Goal: Find contact information

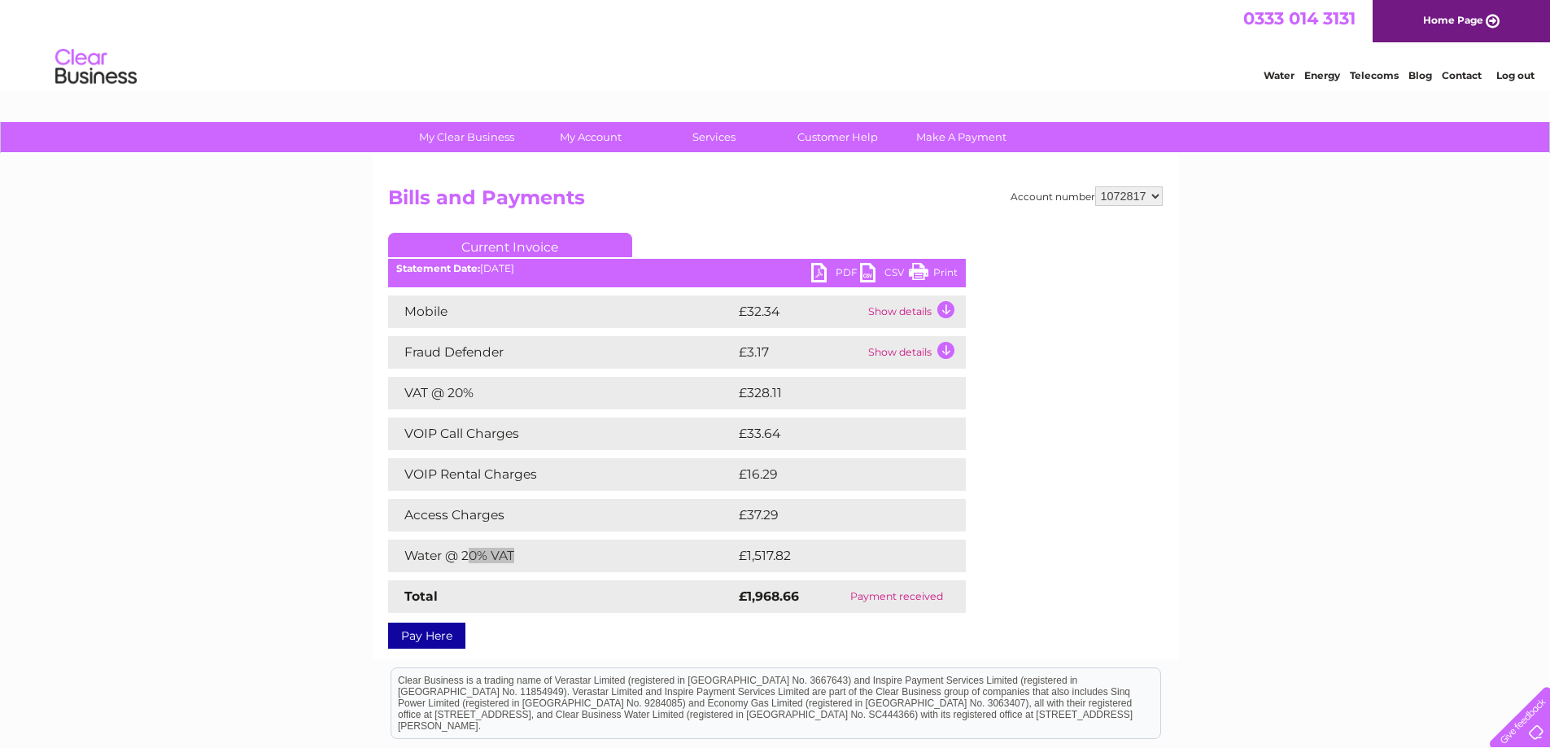
click at [101, 66] on img at bounding box center [96, 67] width 83 height 50
click at [1534, 722] on div at bounding box center [1516, 713] width 67 height 67
click at [81, 66] on img at bounding box center [96, 67] width 83 height 50
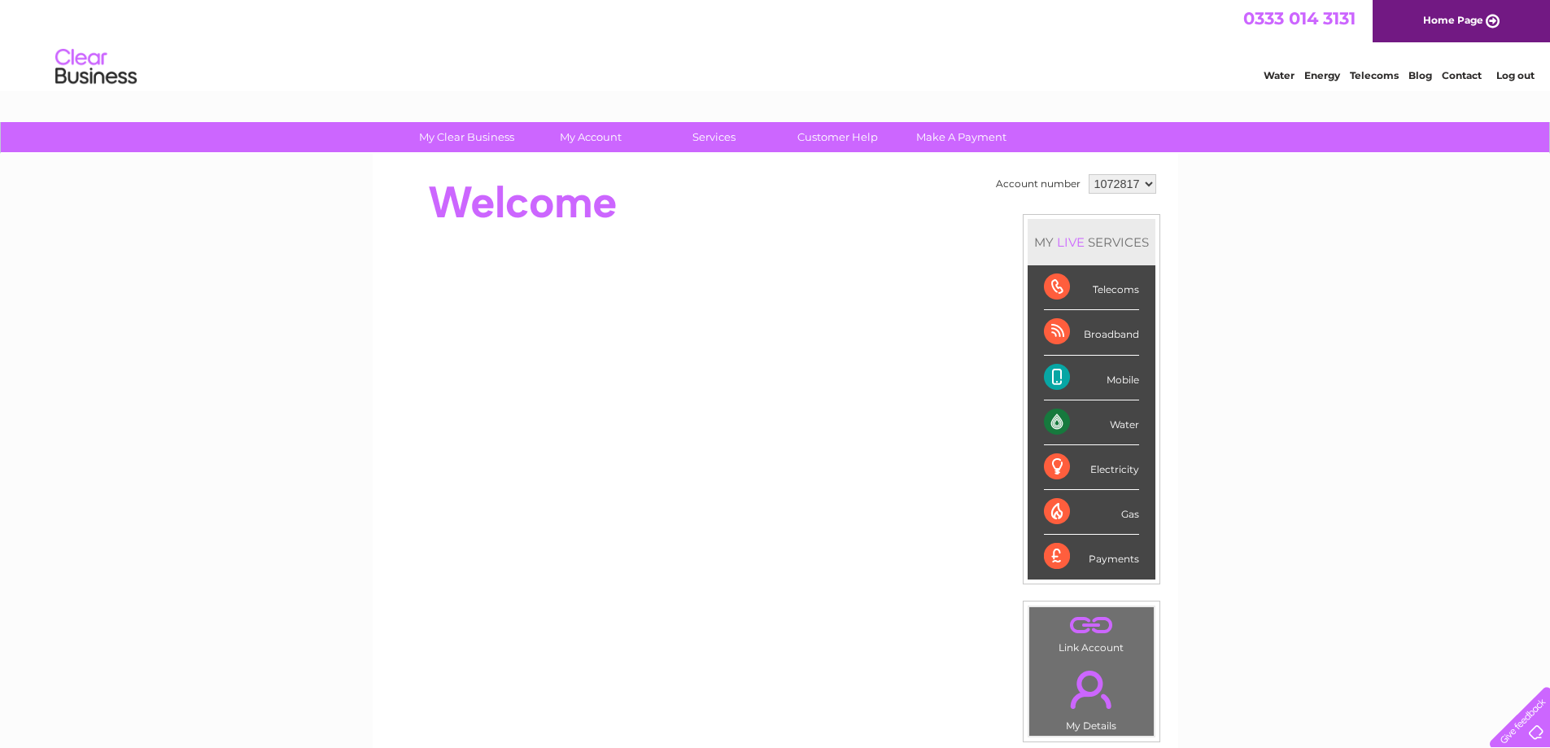
click at [1466, 74] on link "Contact" at bounding box center [1462, 75] width 40 height 12
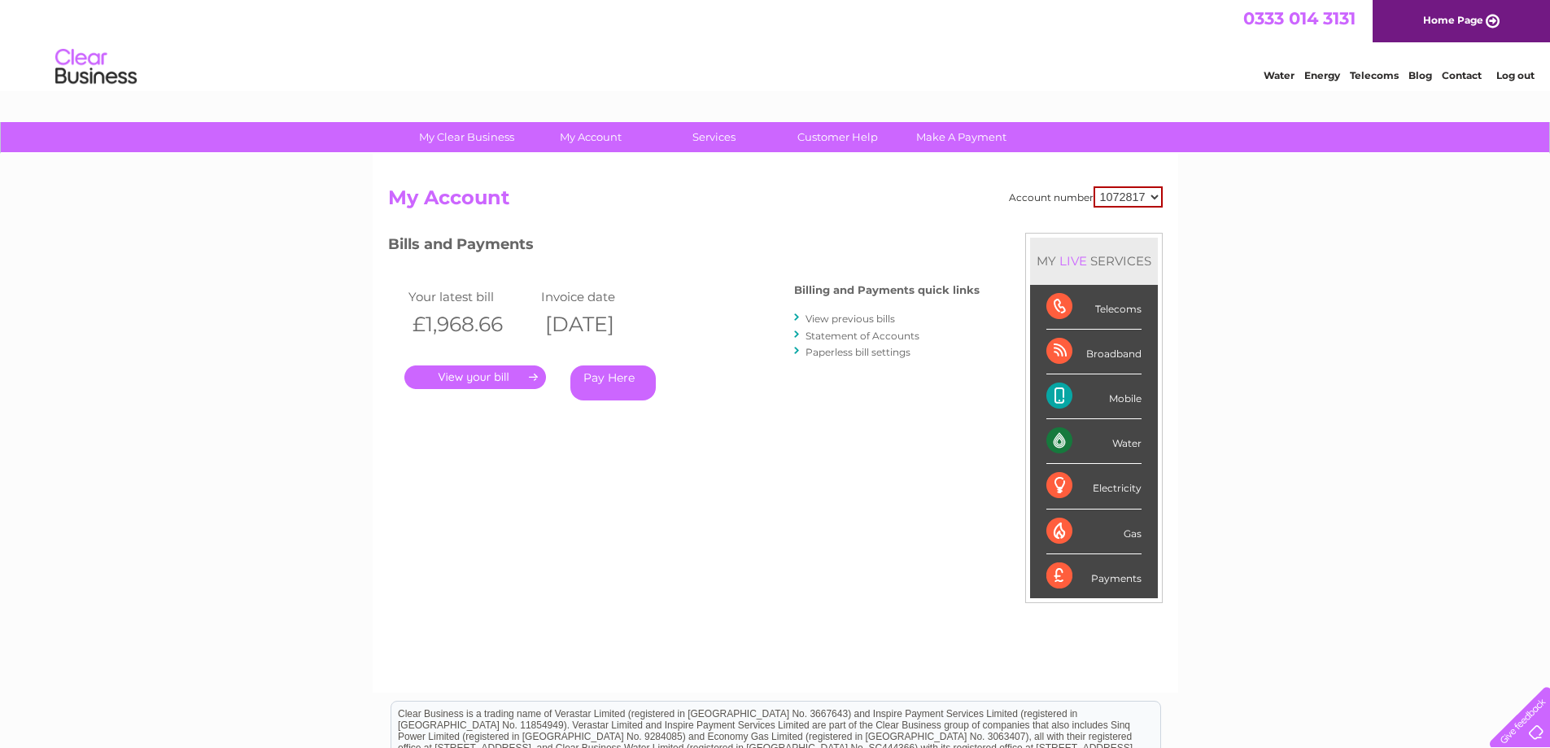
drag, startPoint x: 1100, startPoint y: 198, endPoint x: 1133, endPoint y: 198, distance: 32.5
click at [1133, 198] on select "1072817" at bounding box center [1128, 196] width 69 height 21
click at [1094, 186] on select "1072817" at bounding box center [1128, 196] width 69 height 21
click at [1146, 193] on select "1072817" at bounding box center [1128, 196] width 69 height 21
